Goal: Task Accomplishment & Management: Manage account settings

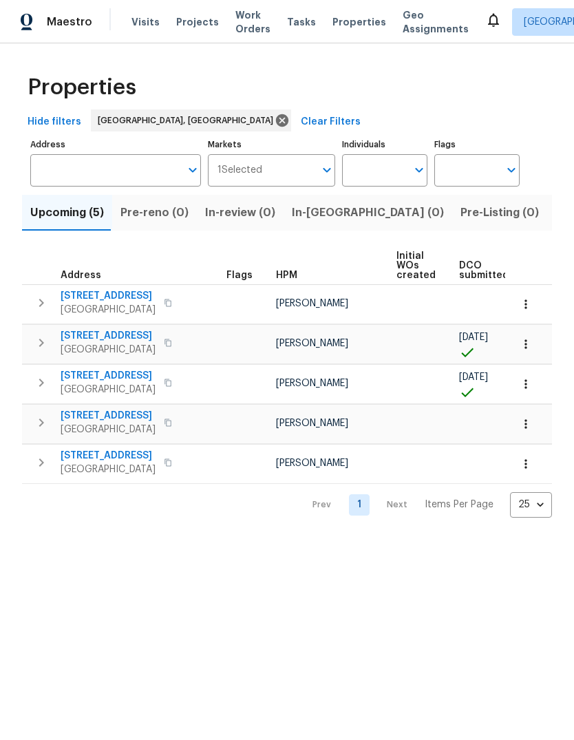
click at [556, 214] on span "Listed (27)" at bounding box center [585, 212] width 59 height 19
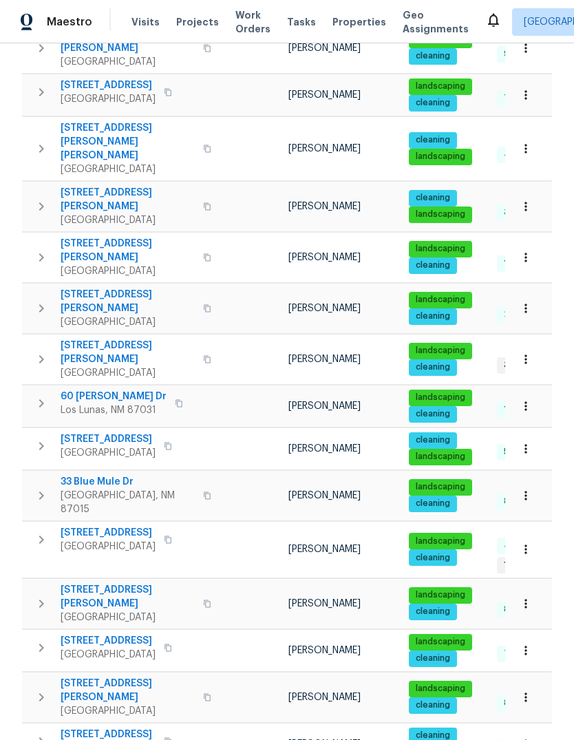
scroll to position [627, 0]
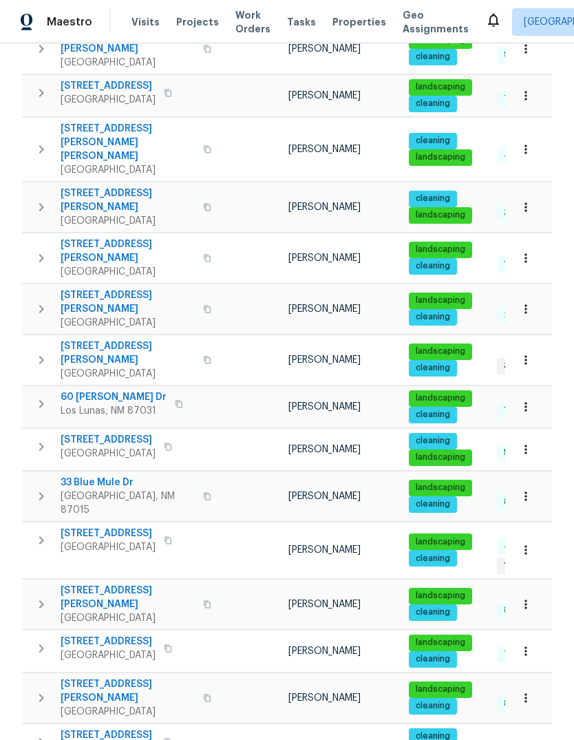
click at [528, 400] on icon "button" at bounding box center [526, 407] width 14 height 14
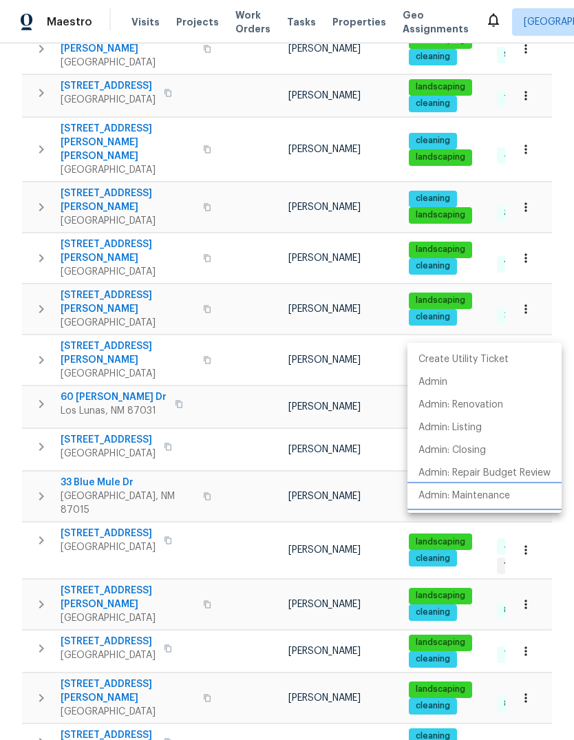
click at [487, 497] on p "Admin: Maintenance" at bounding box center [465, 496] width 92 height 14
click at [202, 187] on div at bounding box center [287, 370] width 574 height 740
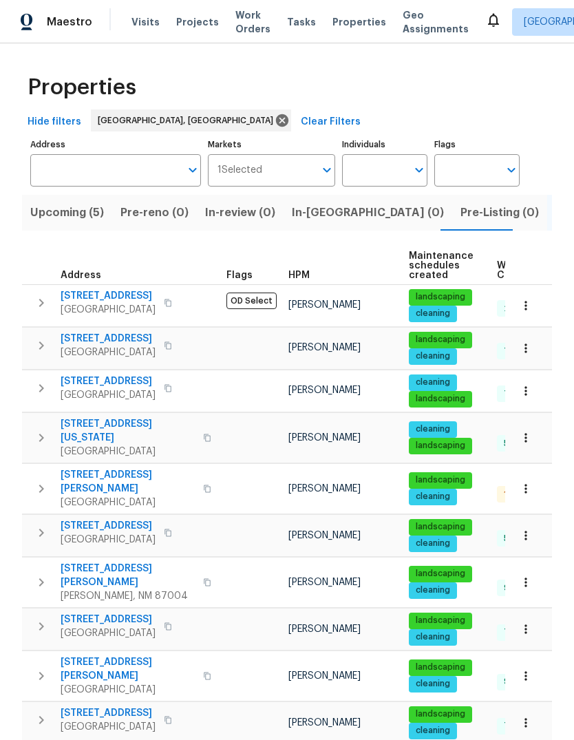
scroll to position [0, 0]
click at [54, 212] on span "Upcoming (5)" at bounding box center [67, 212] width 74 height 19
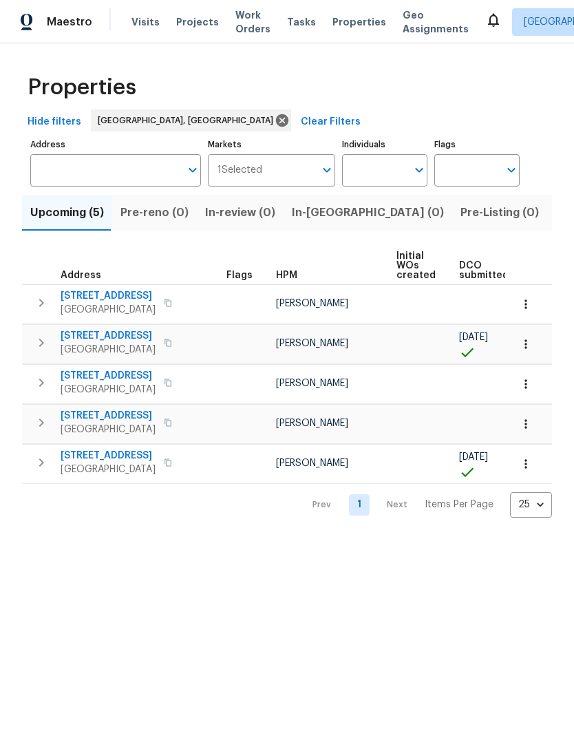
click at [526, 468] on icon "button" at bounding box center [526, 463] width 2 height 9
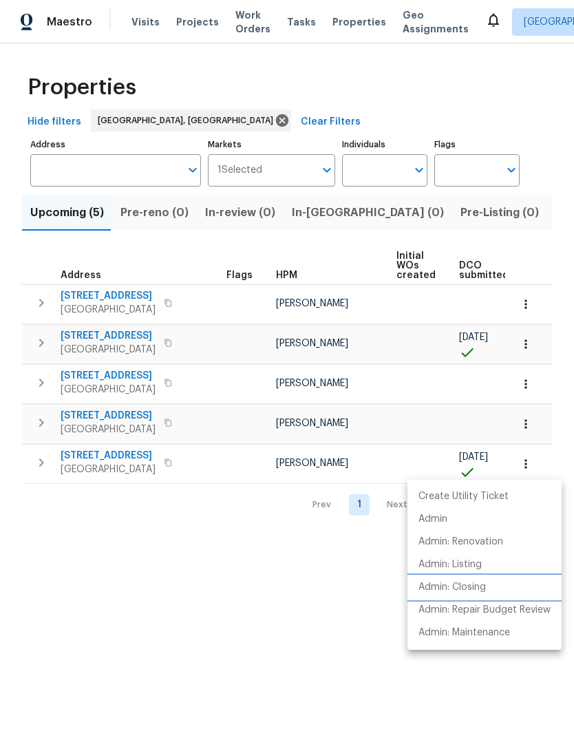
click at [472, 586] on p "Admin: Closing" at bounding box center [453, 588] width 68 height 14
click at [258, 633] on div at bounding box center [287, 370] width 574 height 740
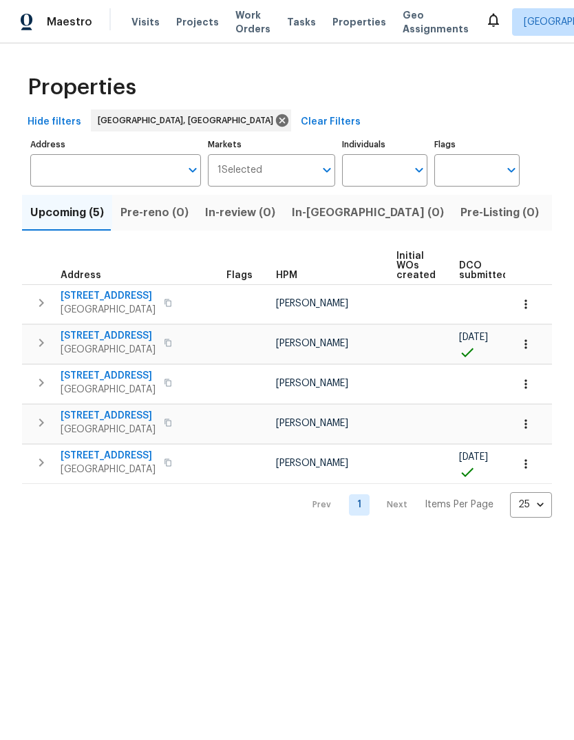
click at [531, 341] on icon "button" at bounding box center [526, 345] width 14 height 14
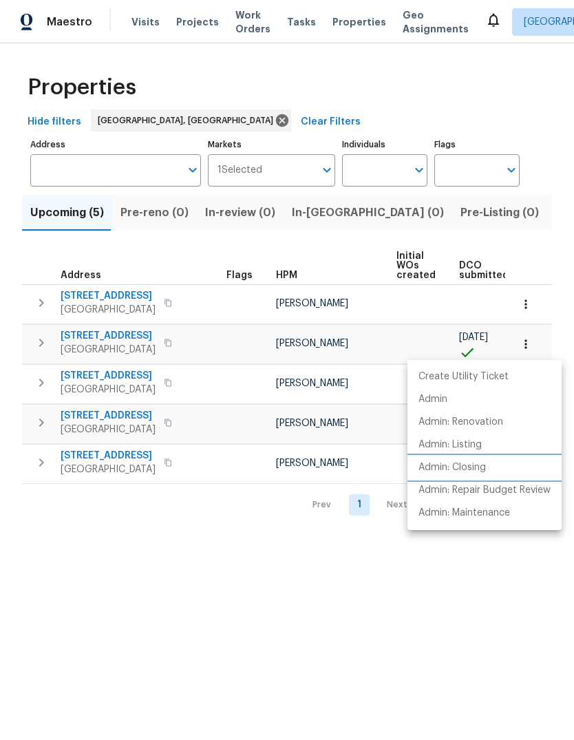
click at [462, 471] on p "Admin: Closing" at bounding box center [453, 468] width 68 height 14
click at [114, 581] on div at bounding box center [287, 370] width 574 height 740
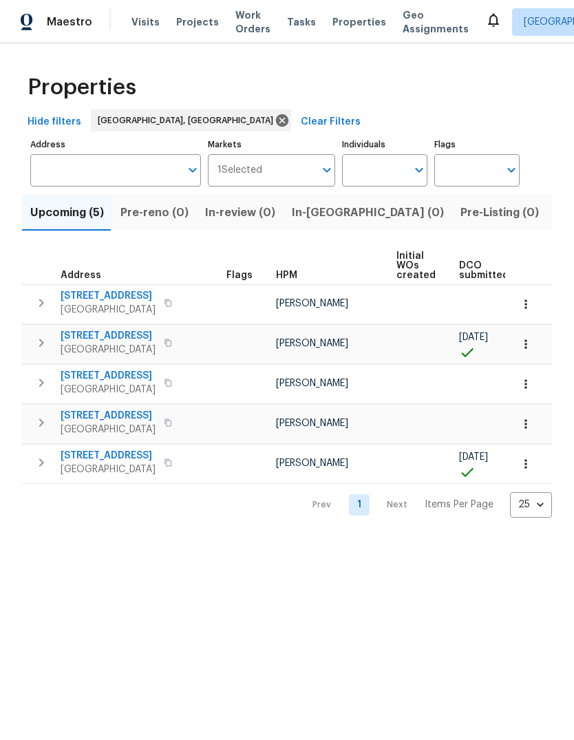
click at [522, 424] on icon "button" at bounding box center [526, 424] width 14 height 14
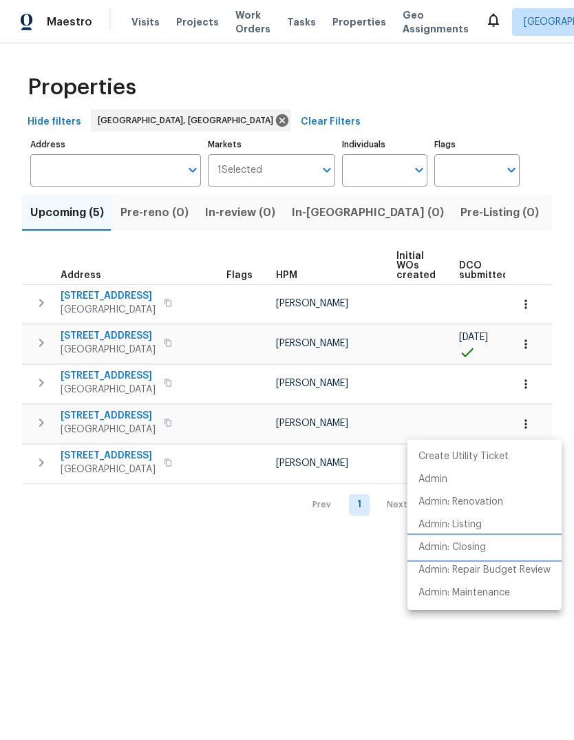
click at [463, 550] on p "Admin: Closing" at bounding box center [453, 548] width 68 height 14
click at [166, 588] on div at bounding box center [287, 370] width 574 height 740
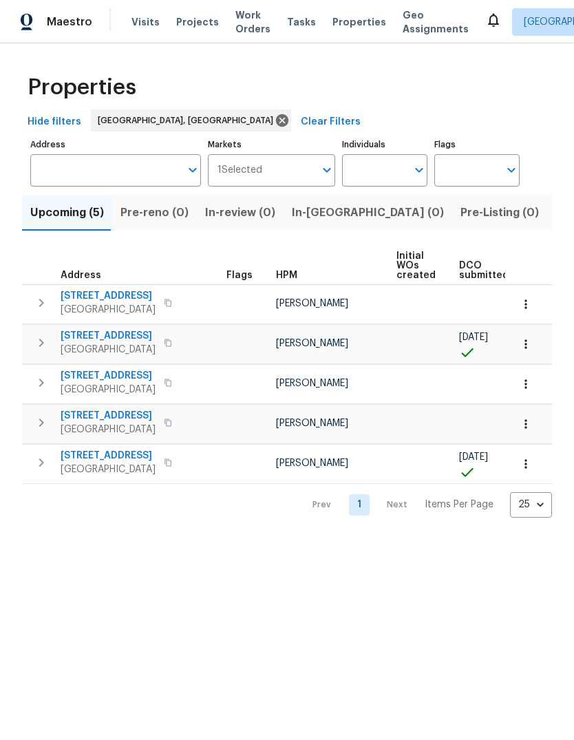
click at [86, 412] on span "9919 Teton Pl NW" at bounding box center [108, 416] width 95 height 14
click at [82, 335] on span "4847 Longs Peak Rd NE" at bounding box center [108, 336] width 95 height 14
click at [91, 453] on span "8015 Alto Rey Ct NW" at bounding box center [108, 456] width 95 height 14
click at [486, 21] on icon at bounding box center [494, 20] width 17 height 17
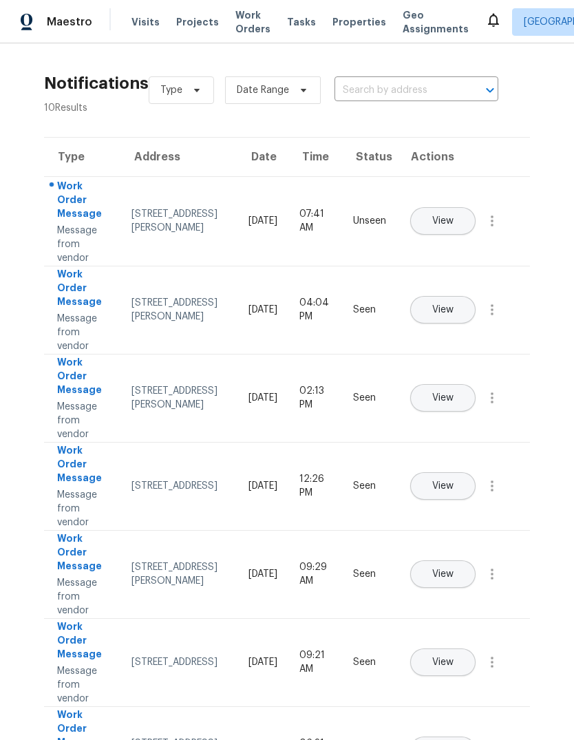
click at [454, 216] on span "View" at bounding box center [443, 221] width 21 height 10
click at [151, 210] on div "12342 Haines Ave NE, Albuquerque, NM 87112" at bounding box center [179, 221] width 95 height 28
click at [454, 216] on span "View" at bounding box center [443, 221] width 21 height 10
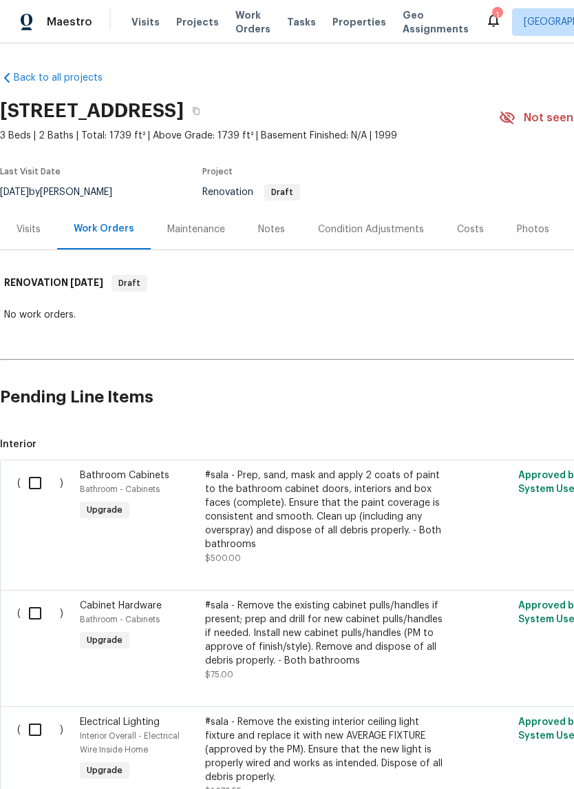
click at [269, 227] on div "Notes" at bounding box center [271, 229] width 27 height 14
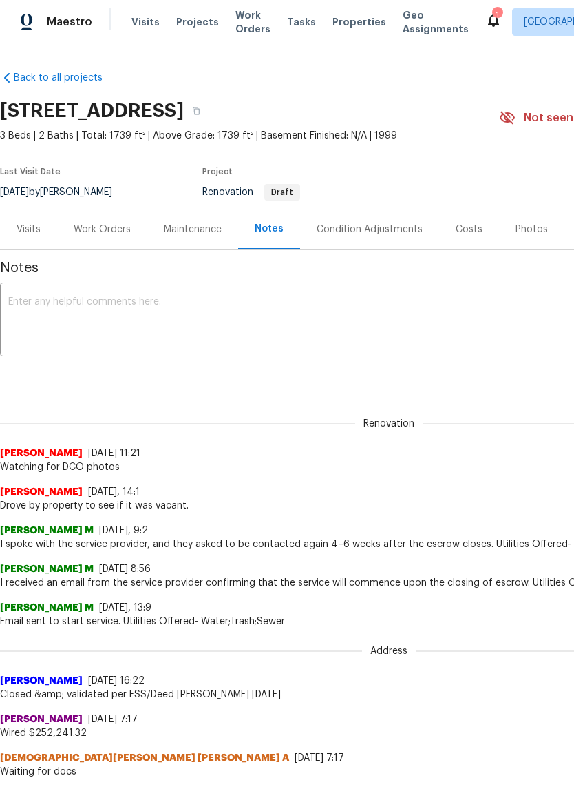
click at [23, 297] on textarea at bounding box center [389, 321] width 762 height 48
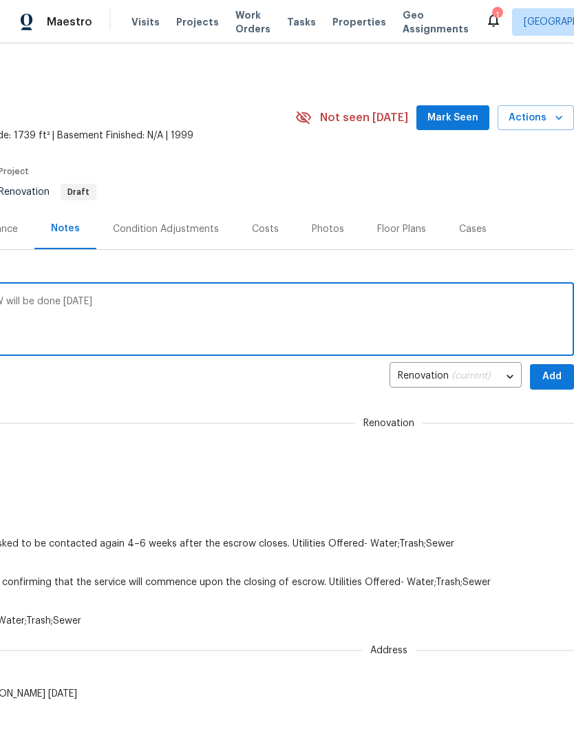
scroll to position [0, 204]
type textarea "We have the deed but no DCO photos. D1W will be done today"
click at [546, 375] on span "Add" at bounding box center [552, 376] width 22 height 17
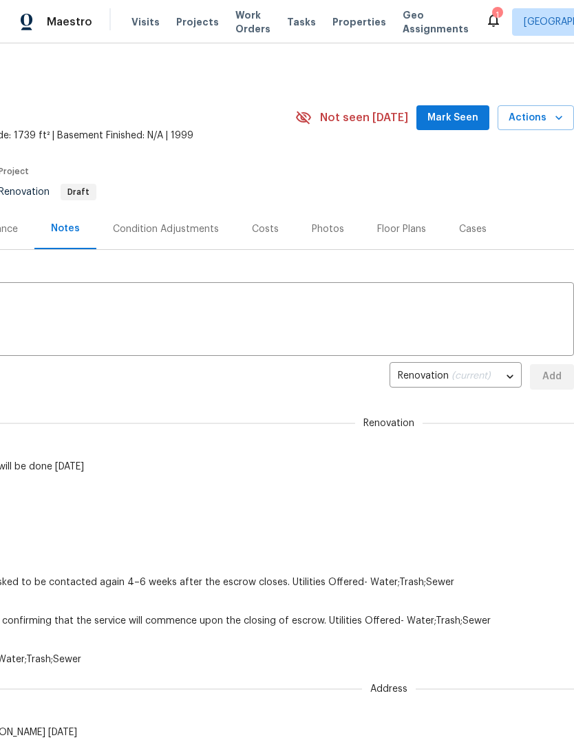
click at [454, 114] on span "Mark Seen" at bounding box center [453, 118] width 51 height 17
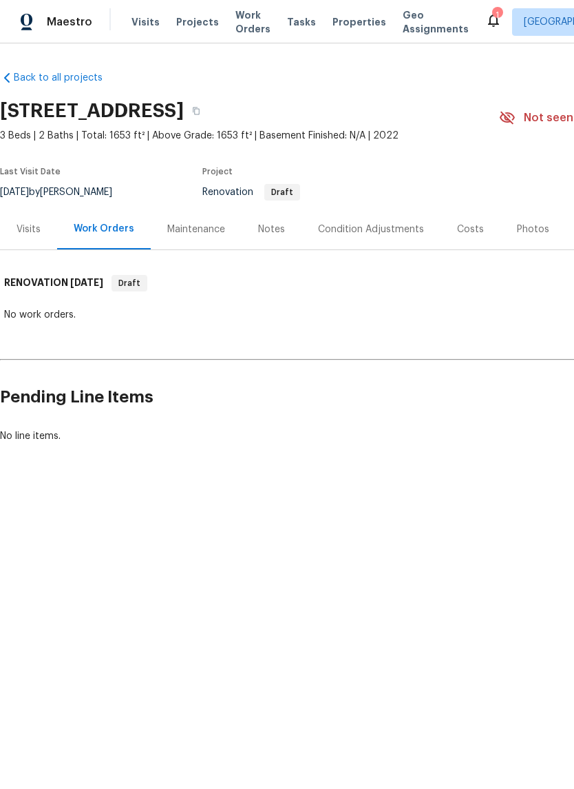
click at [263, 226] on div "Notes" at bounding box center [271, 229] width 27 height 14
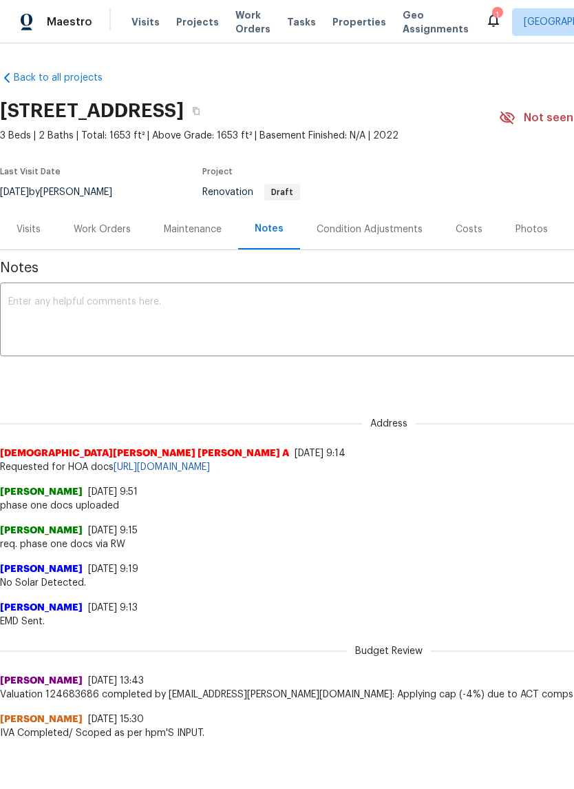
click at [36, 303] on textarea at bounding box center [389, 321] width 762 height 48
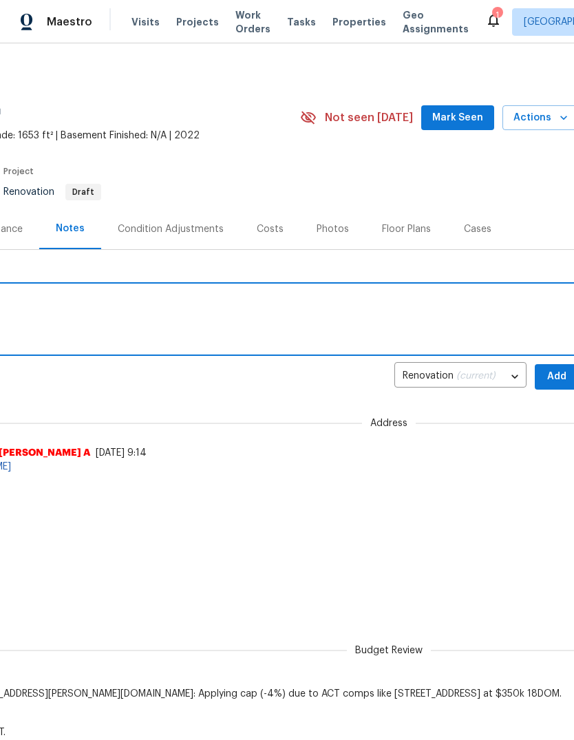
scroll to position [0, 200]
type textarea "Waiting on deed"
click at [466, 111] on span "Mark Seen" at bounding box center [456, 118] width 51 height 17
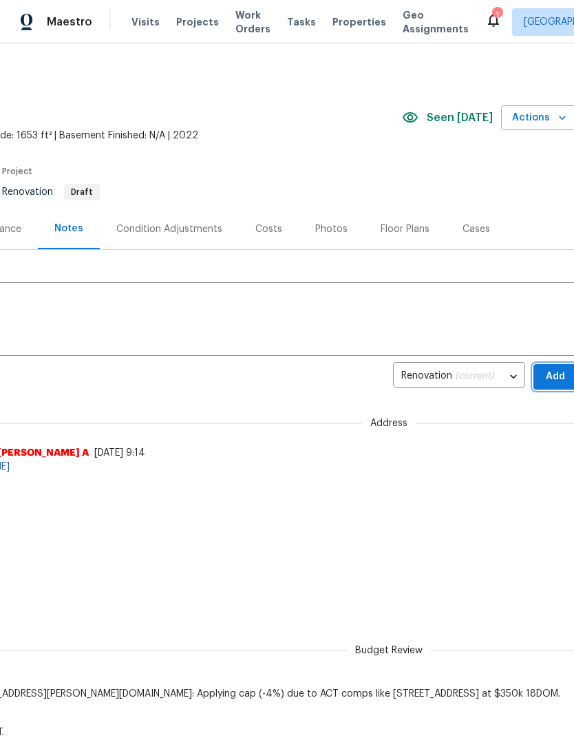
click at [554, 376] on span "Add" at bounding box center [556, 376] width 22 height 17
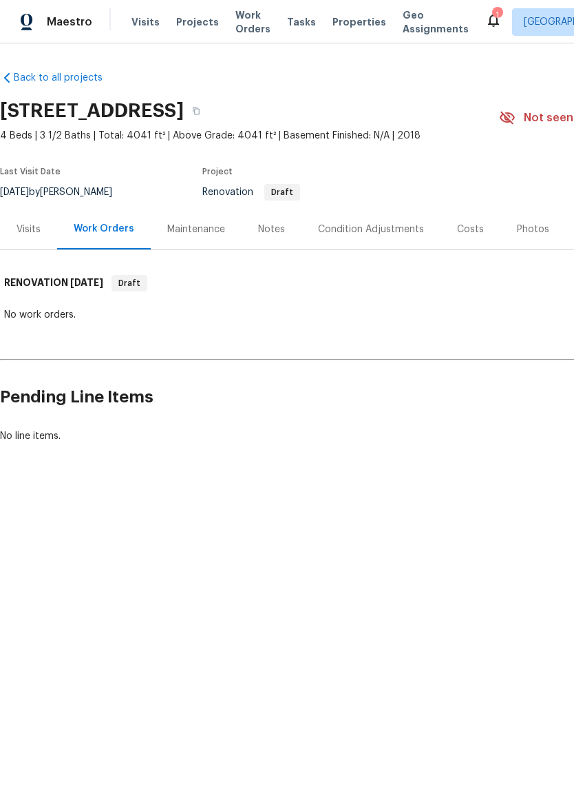
click at [264, 231] on div "Notes" at bounding box center [271, 229] width 27 height 14
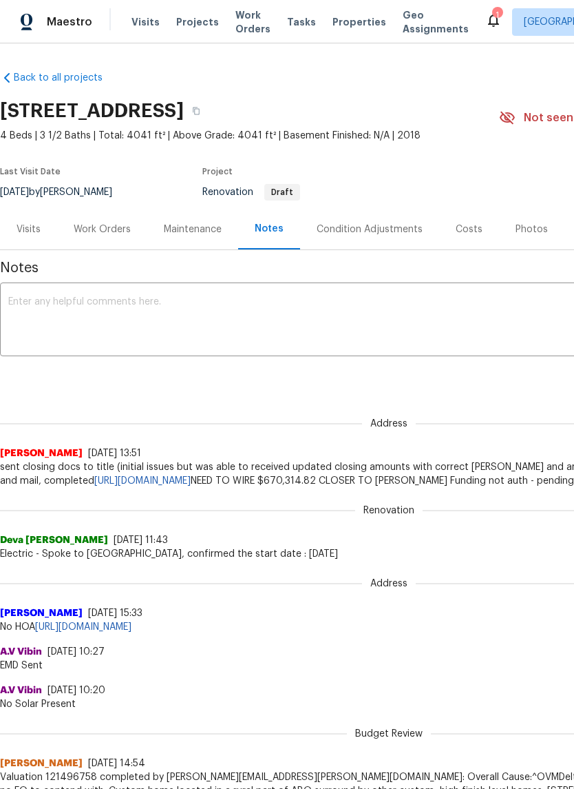
click at [27, 302] on textarea at bounding box center [389, 321] width 762 height 48
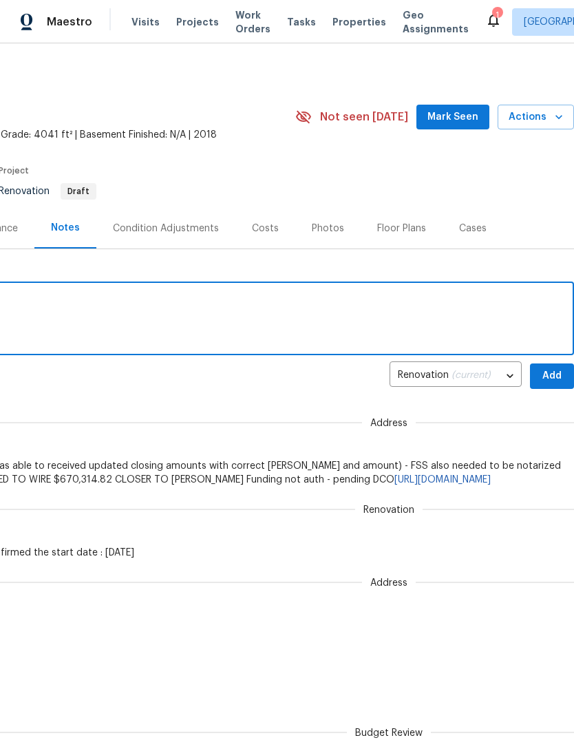
scroll to position [1, 204]
type textarea "Waiting on deed"
click at [548, 376] on span "Add" at bounding box center [552, 376] width 22 height 17
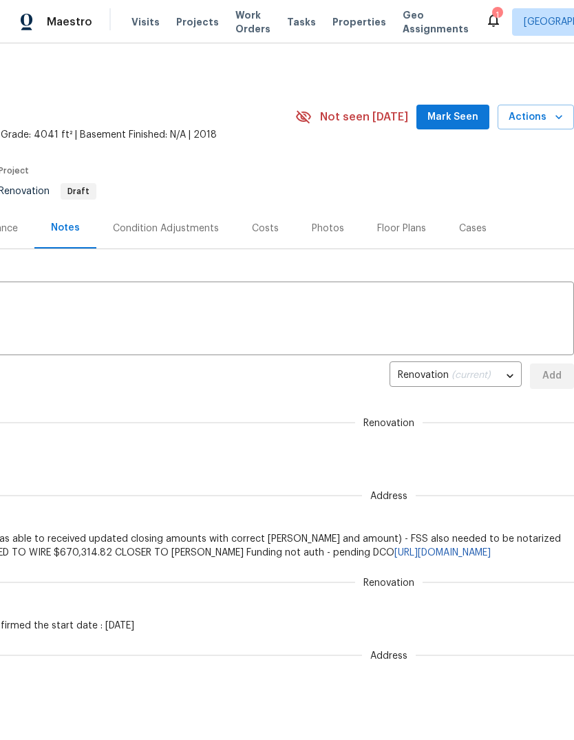
click at [462, 118] on span "Mark Seen" at bounding box center [453, 117] width 51 height 17
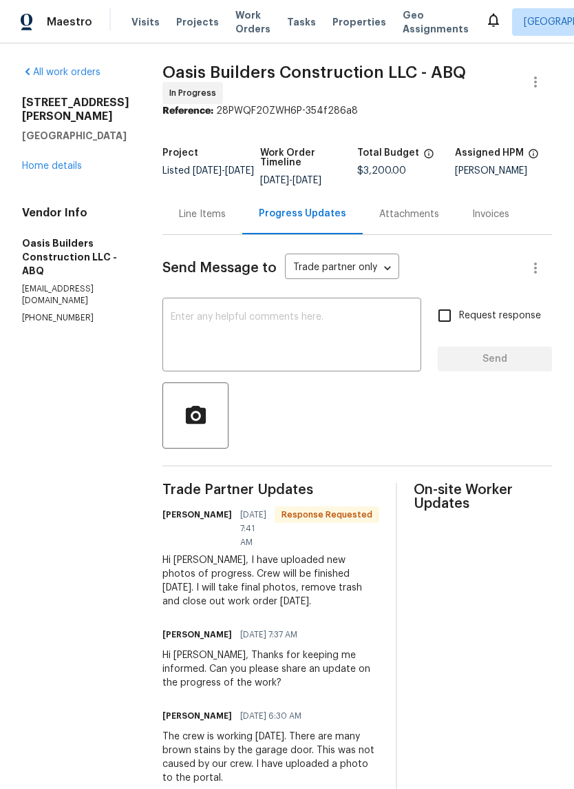
click at [192, 209] on div "Line Items" at bounding box center [202, 214] width 47 height 14
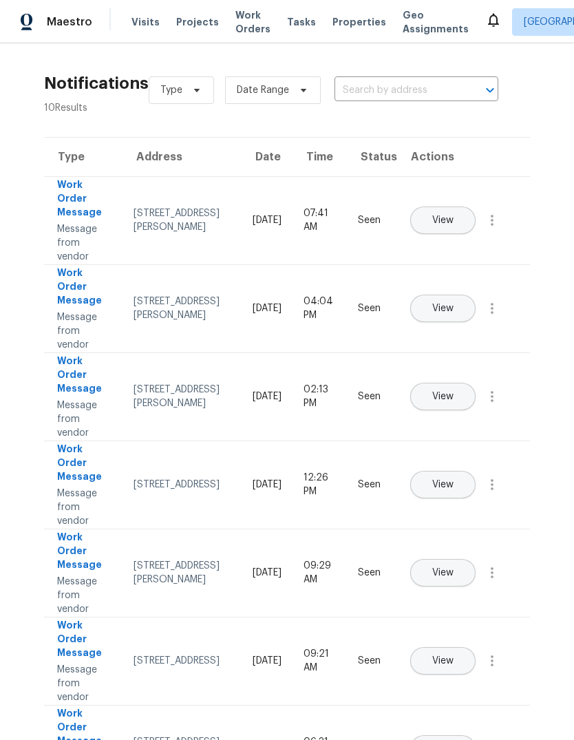
click at [338, 28] on span "Properties" at bounding box center [360, 22] width 54 height 14
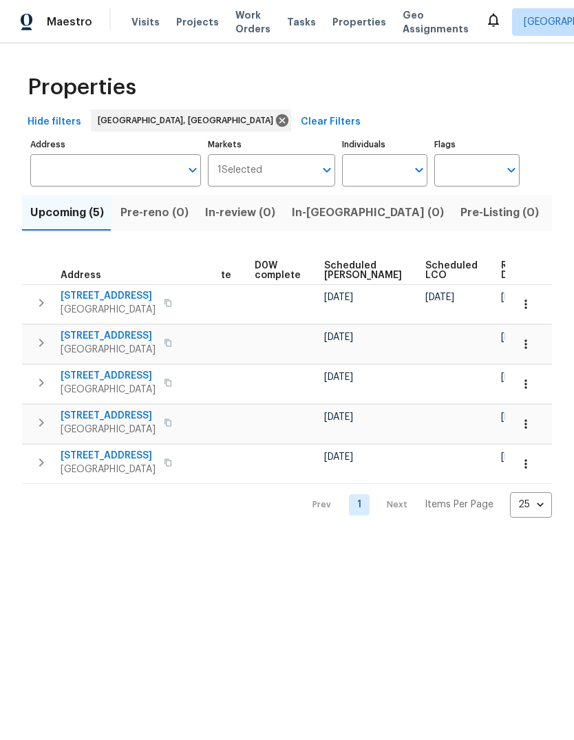
scroll to position [0, 346]
click at [525, 301] on icon "button" at bounding box center [526, 305] width 14 height 14
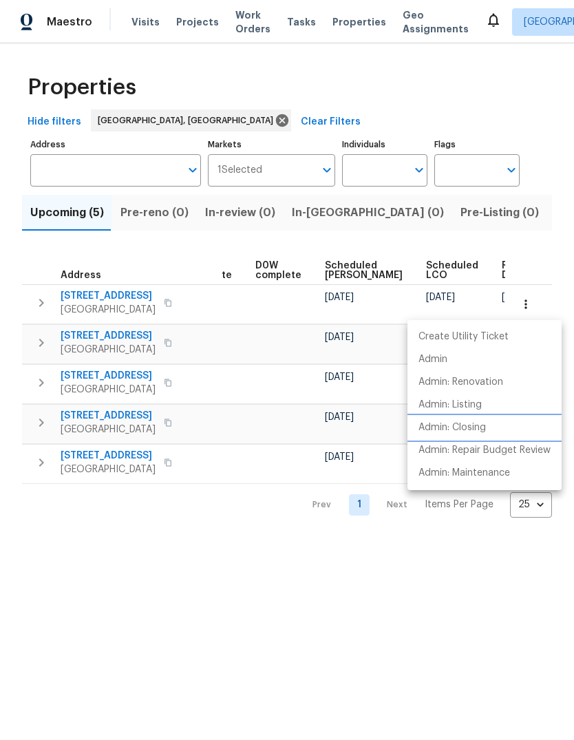
click at [439, 428] on p "Admin: Closing" at bounding box center [453, 428] width 68 height 14
